Goal: Task Accomplishment & Management: Use online tool/utility

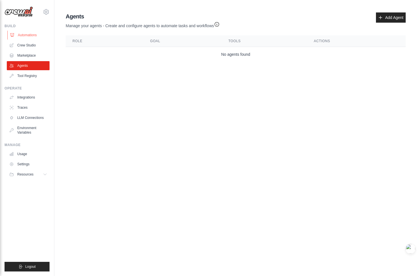
click at [34, 37] on link "Automations" at bounding box center [28, 35] width 43 height 9
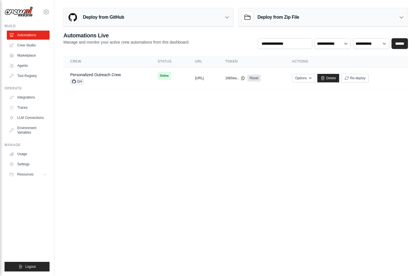
click at [93, 20] on h3 "Deploy from GitHub" at bounding box center [103, 17] width 41 height 7
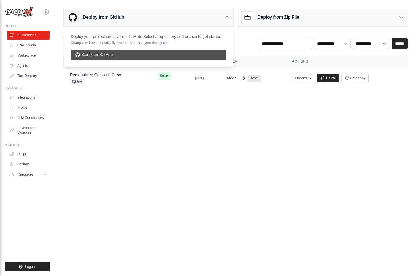
click at [85, 60] on link "Configure GitHub" at bounding box center [148, 55] width 155 height 10
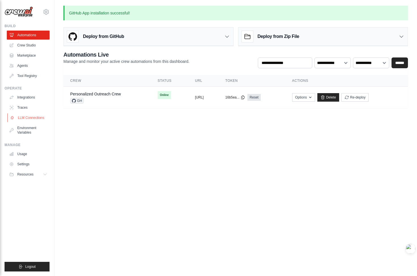
click at [38, 120] on link "LLM Connections" at bounding box center [28, 117] width 43 height 9
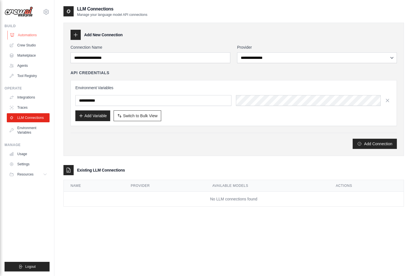
click at [29, 36] on link "Automations" at bounding box center [28, 35] width 43 height 9
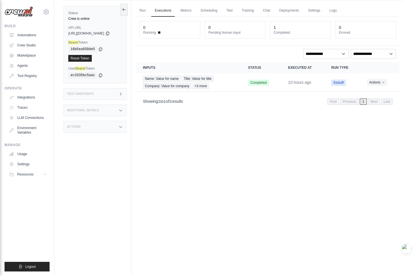
scroll to position [24, 0]
